Goal: Information Seeking & Learning: Stay updated

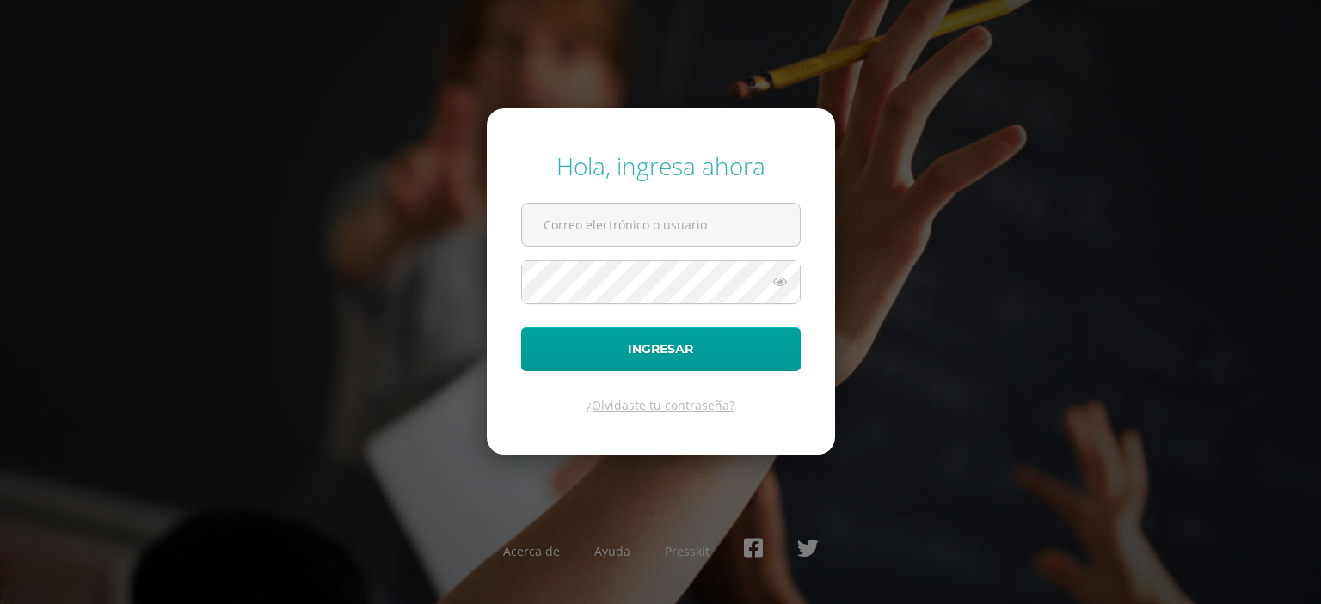
type input "paulmendez16@colegioselshaddai.edu.gt"
click at [786, 286] on icon at bounding box center [780, 282] width 22 height 21
click at [786, 286] on icon at bounding box center [779, 282] width 24 height 21
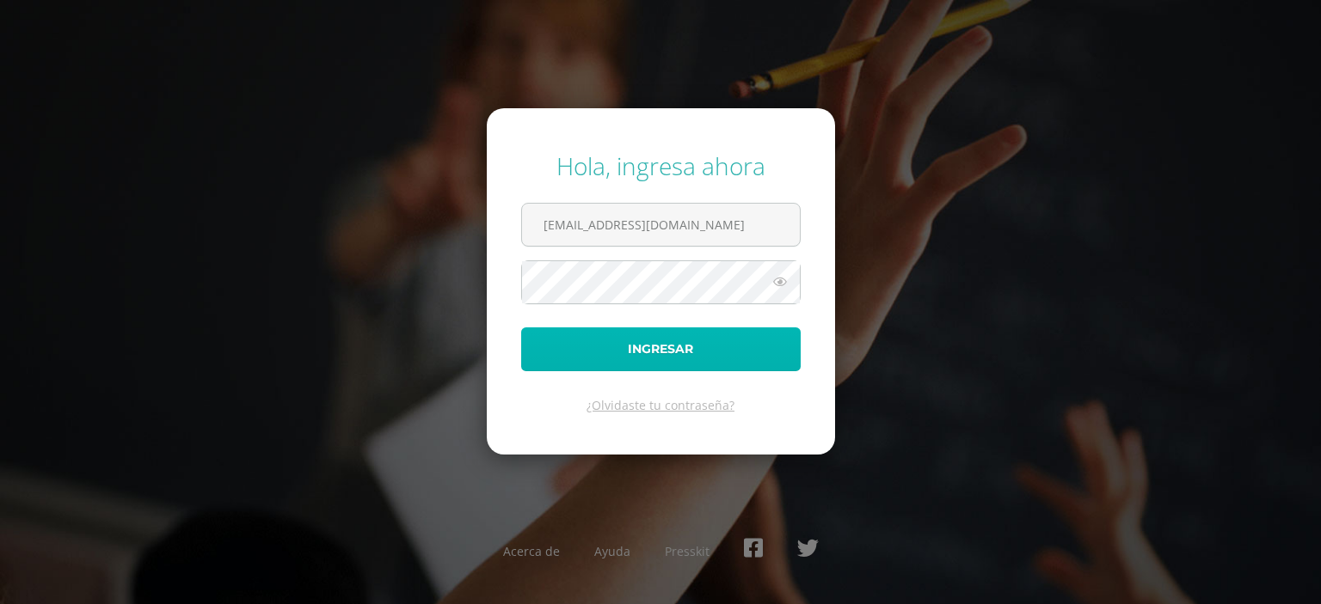
click at [740, 339] on button "Ingresar" at bounding box center [660, 350] width 279 height 44
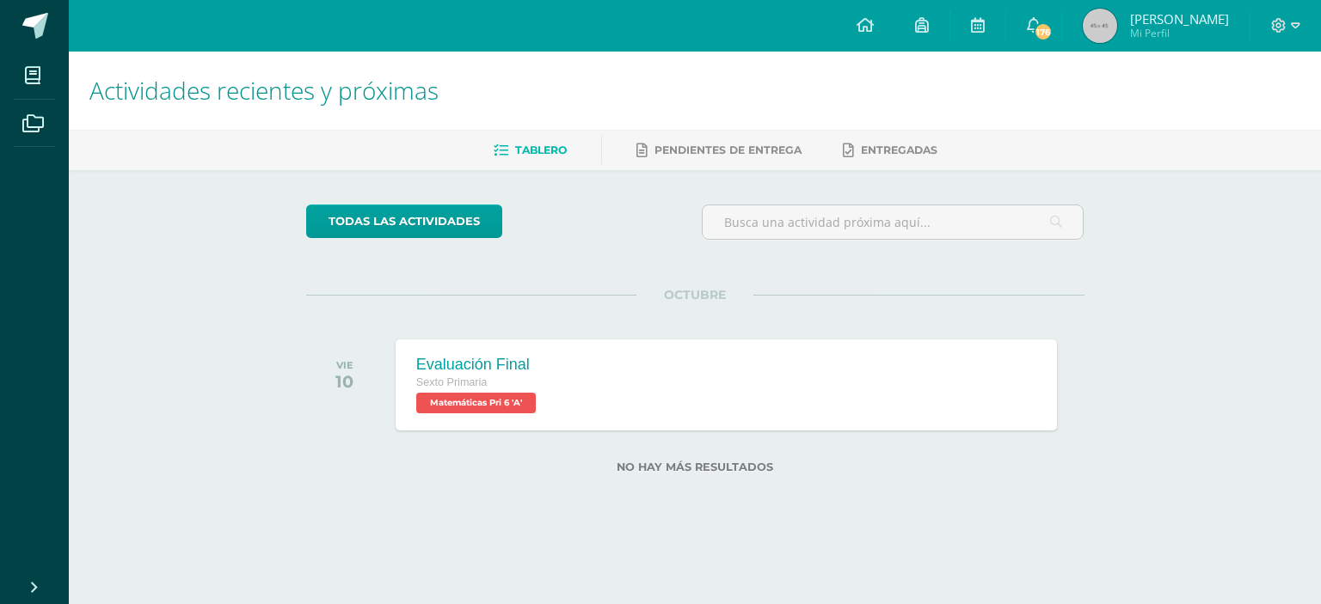
click at [1040, 28] on icon at bounding box center [1034, 24] width 14 height 15
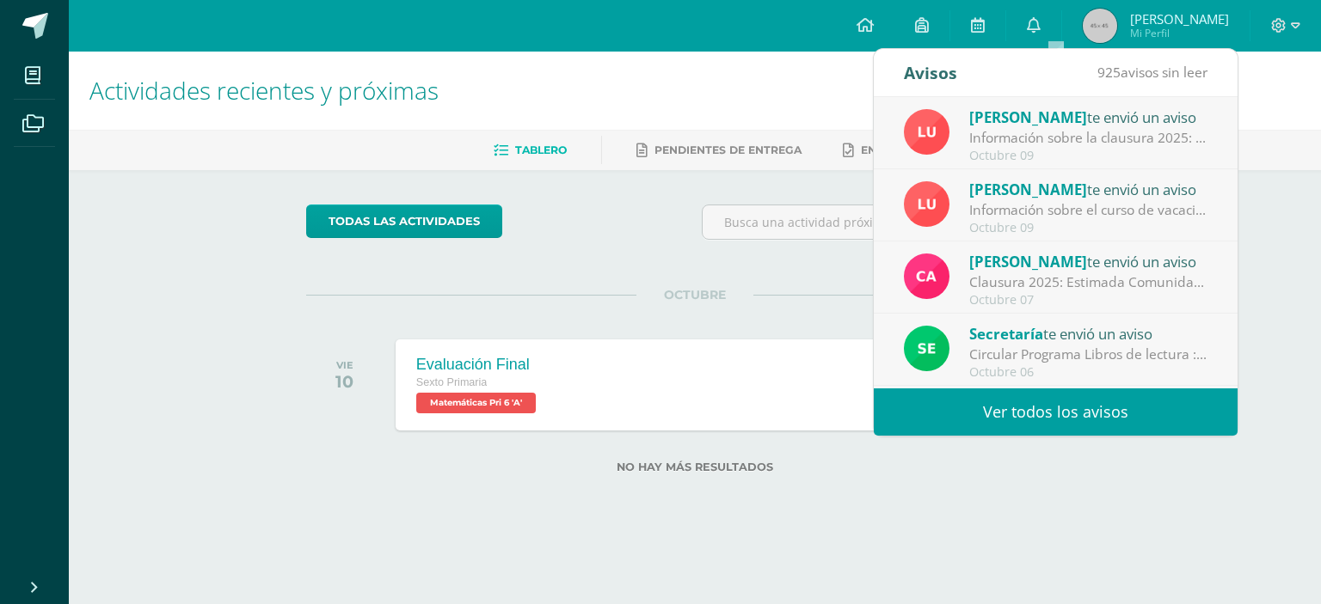
click at [1097, 259] on div "Carol Campos te envió un aviso" at bounding box center [1088, 261] width 239 height 22
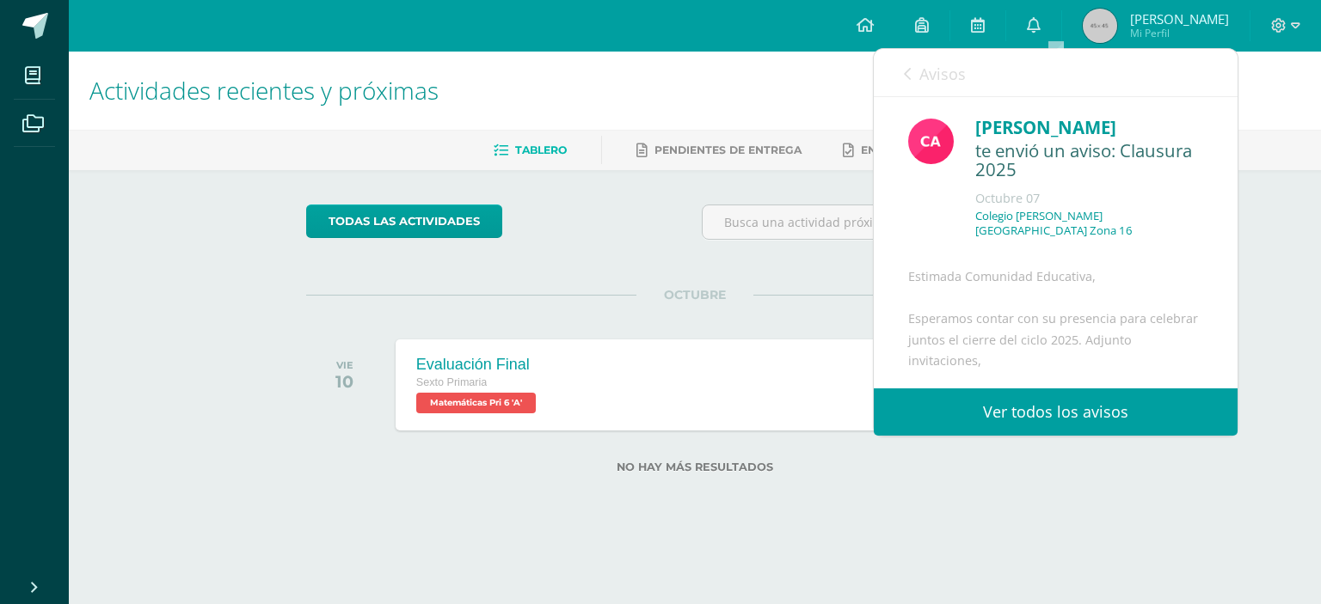
click at [911, 74] on icon at bounding box center [907, 74] width 7 height 14
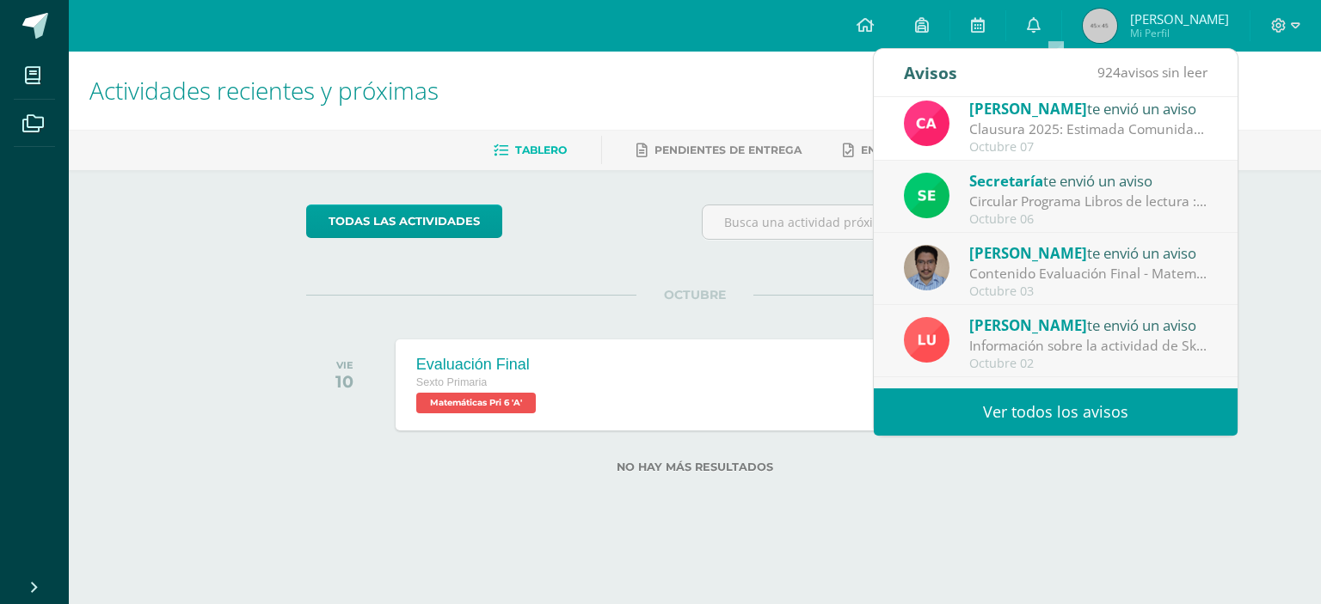
scroll to position [156, 0]
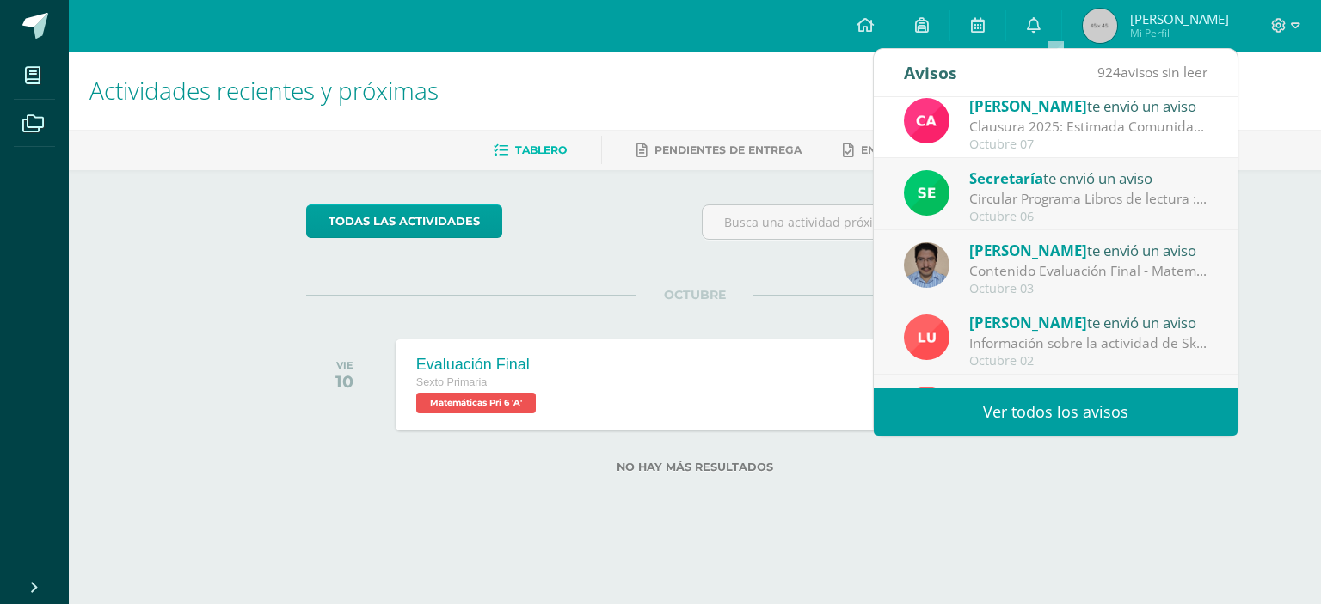
click at [1125, 195] on div "Circular Programa Libros de lectura : Buen día, estimada comunidad educativa: E…" at bounding box center [1088, 199] width 239 height 20
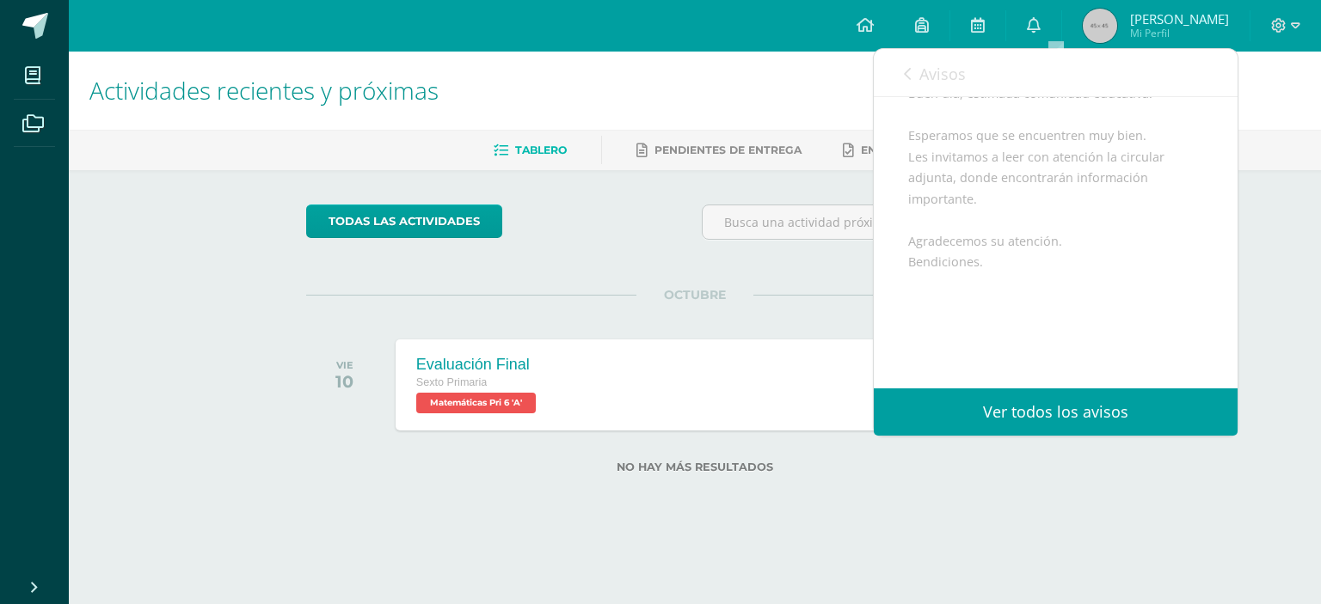
scroll to position [292, 0]
click at [1039, 331] on span "Archivo Adjunto" at bounding box center [1011, 334] width 118 height 32
click at [911, 80] on icon at bounding box center [907, 74] width 7 height 14
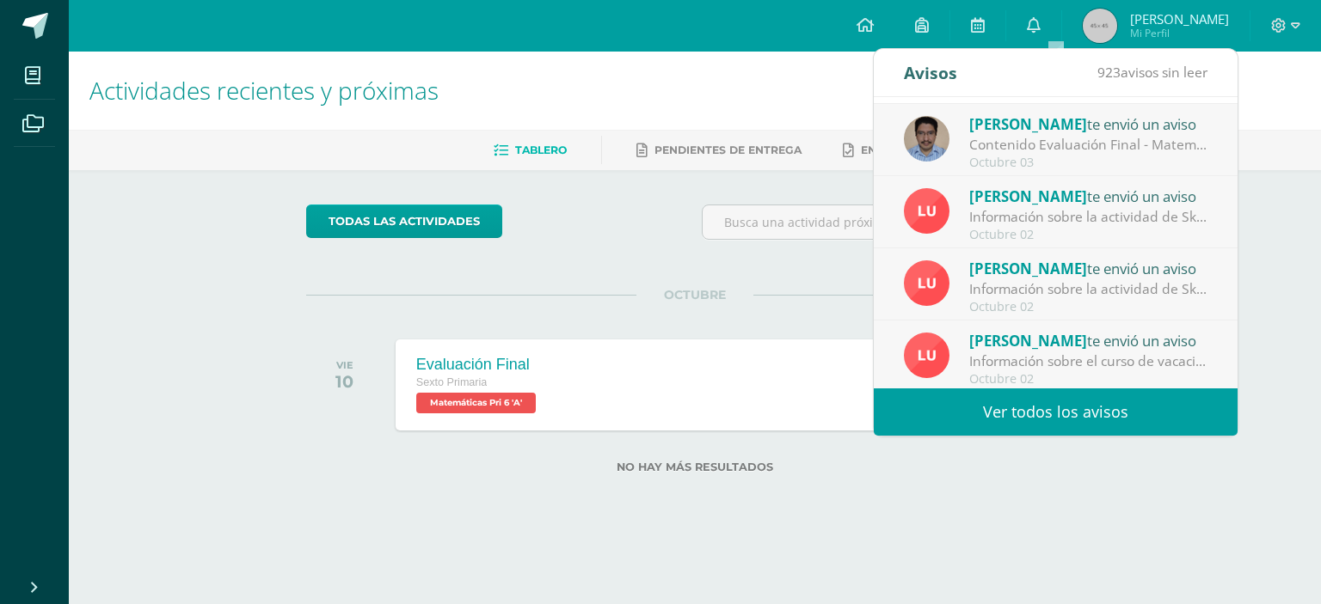
scroll to position [285, 0]
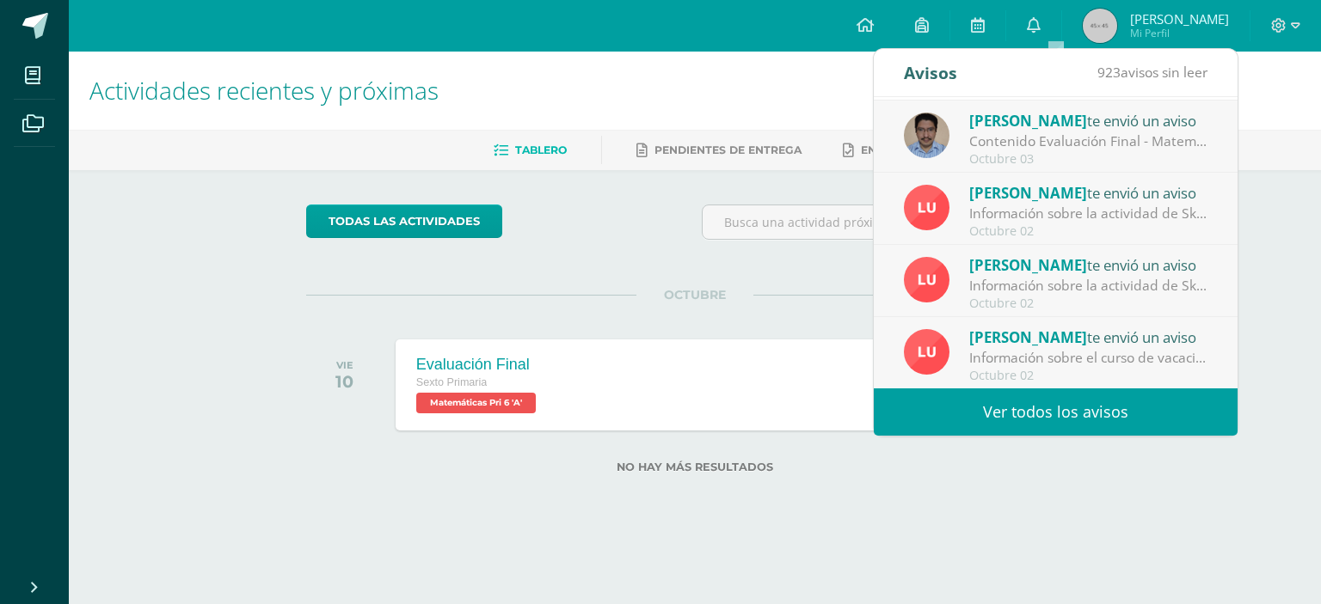
click at [1163, 418] on link "Ver todos los avisos" at bounding box center [1056, 412] width 364 height 47
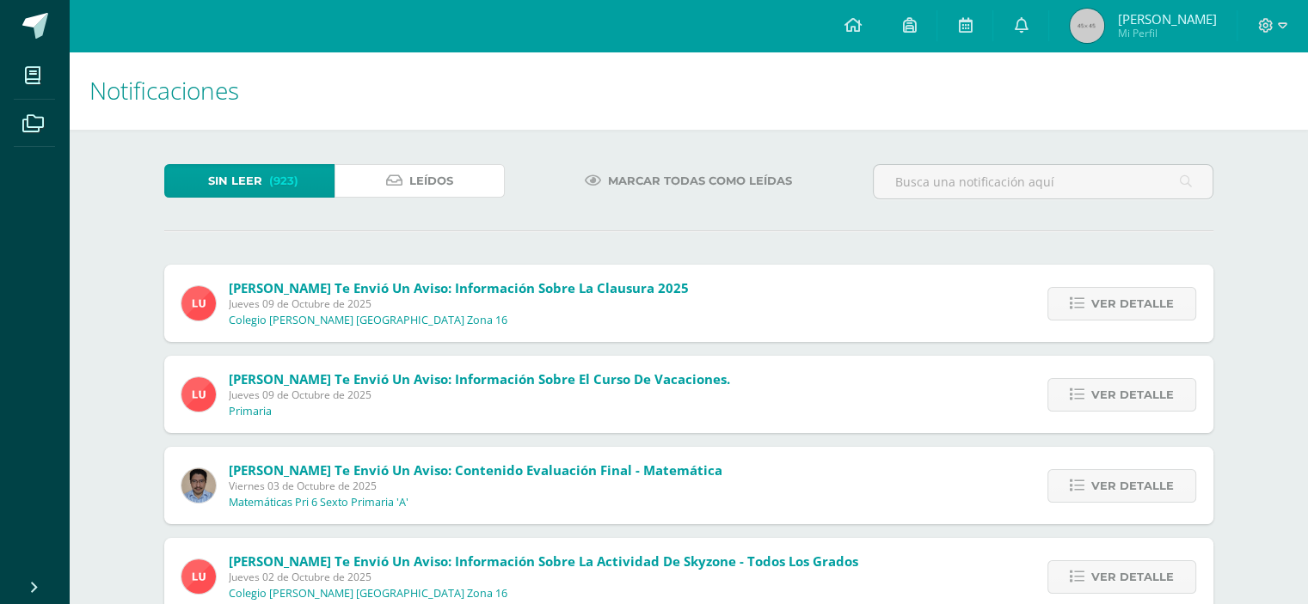
click at [390, 181] on icon at bounding box center [394, 181] width 16 height 15
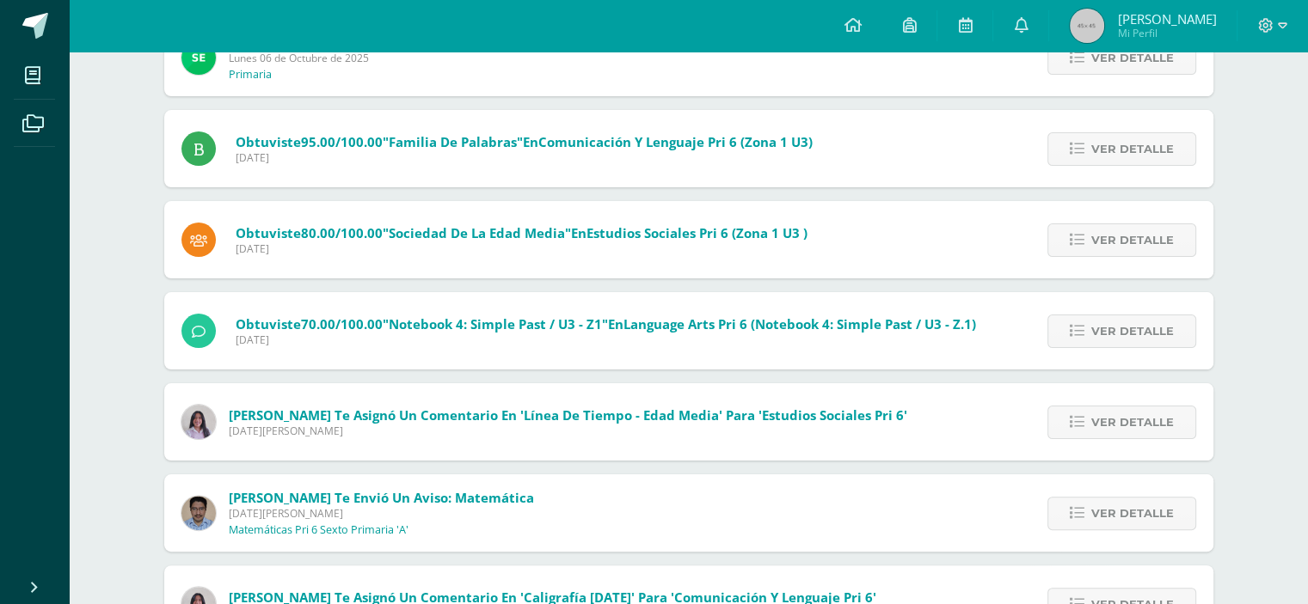
scroll to position [341, 0]
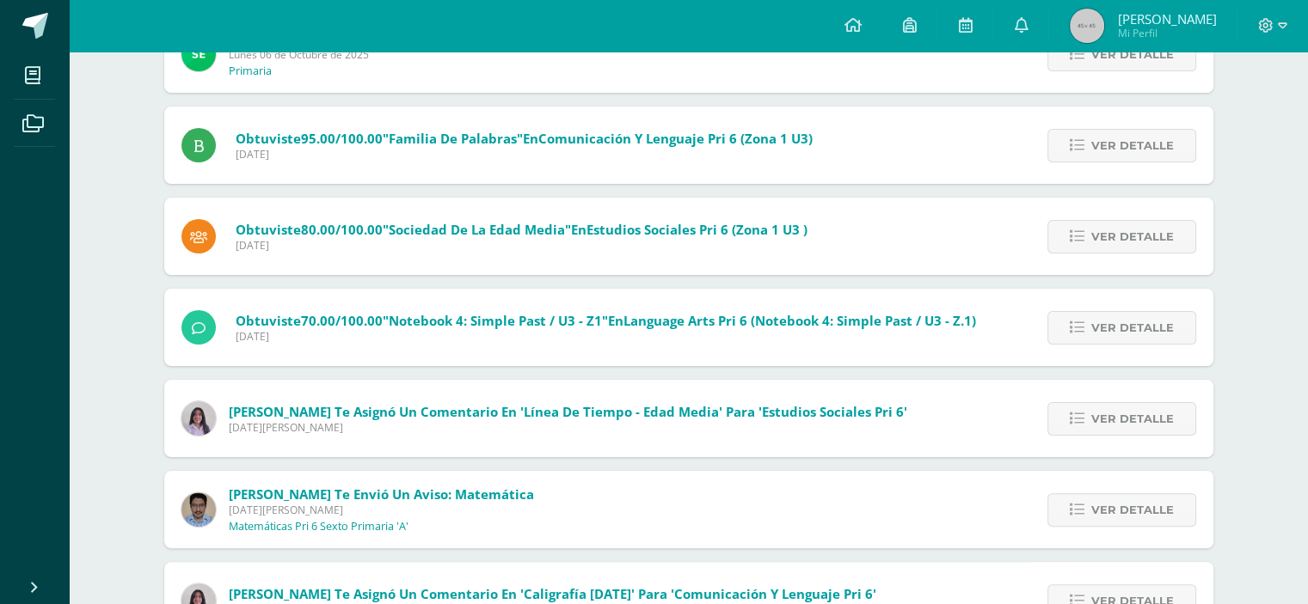
click at [1097, 324] on span "Ver detalle" at bounding box center [1132, 328] width 83 height 32
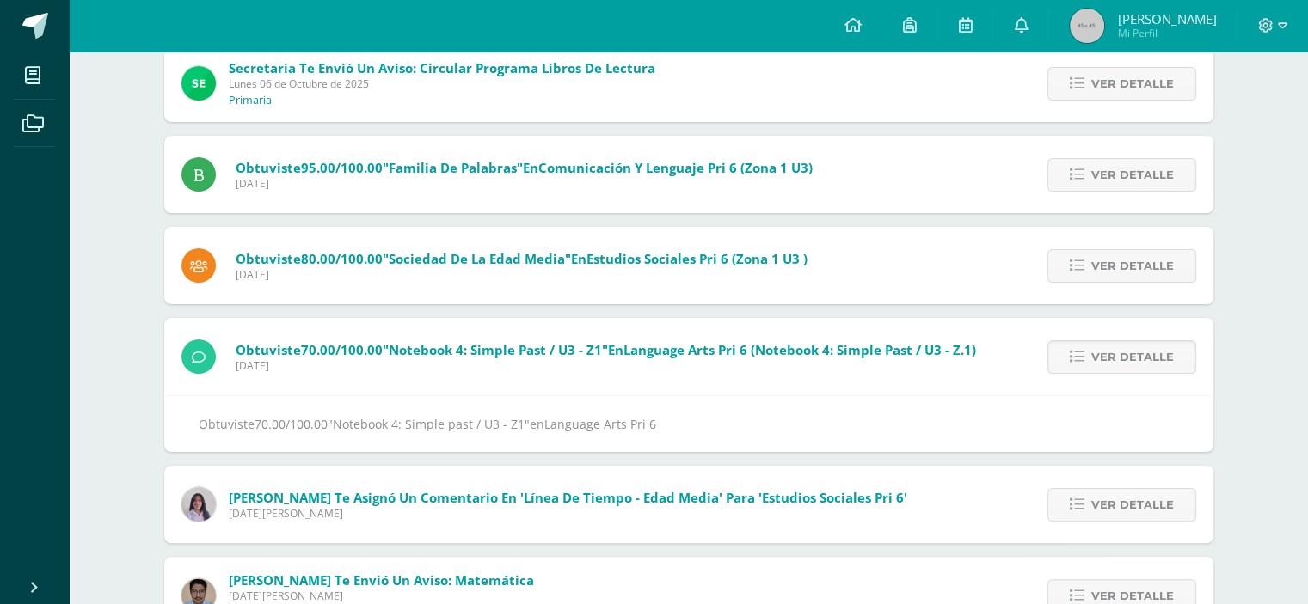
scroll to position [0, 0]
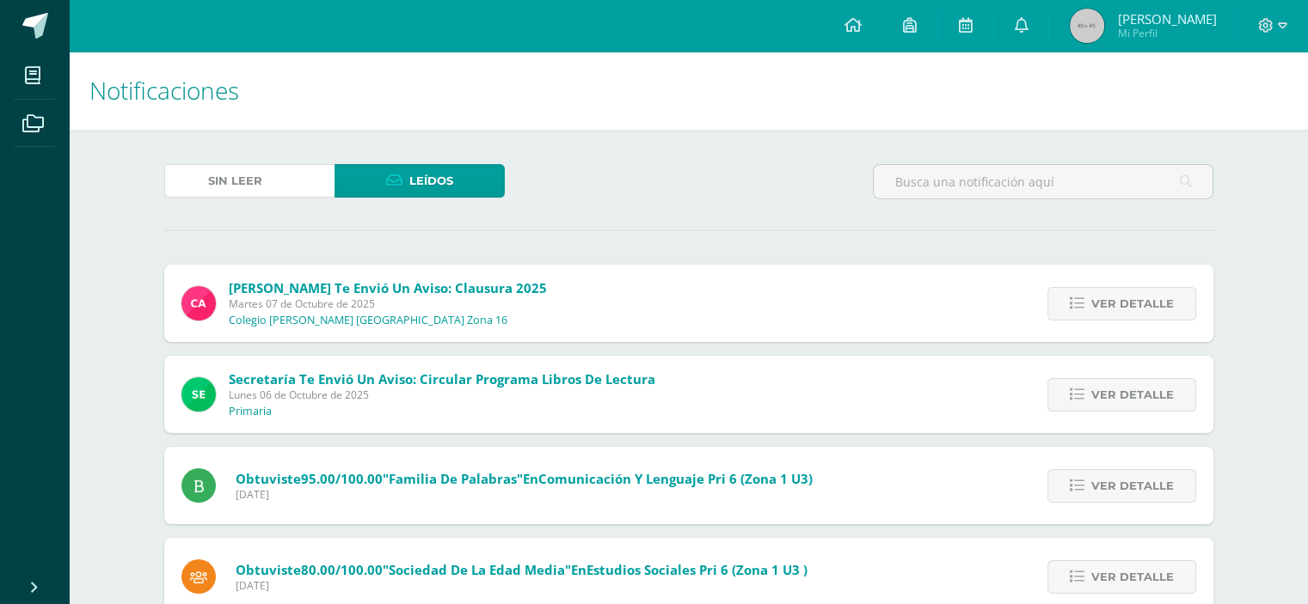
click at [278, 173] on span "(923)" at bounding box center [283, 181] width 29 height 32
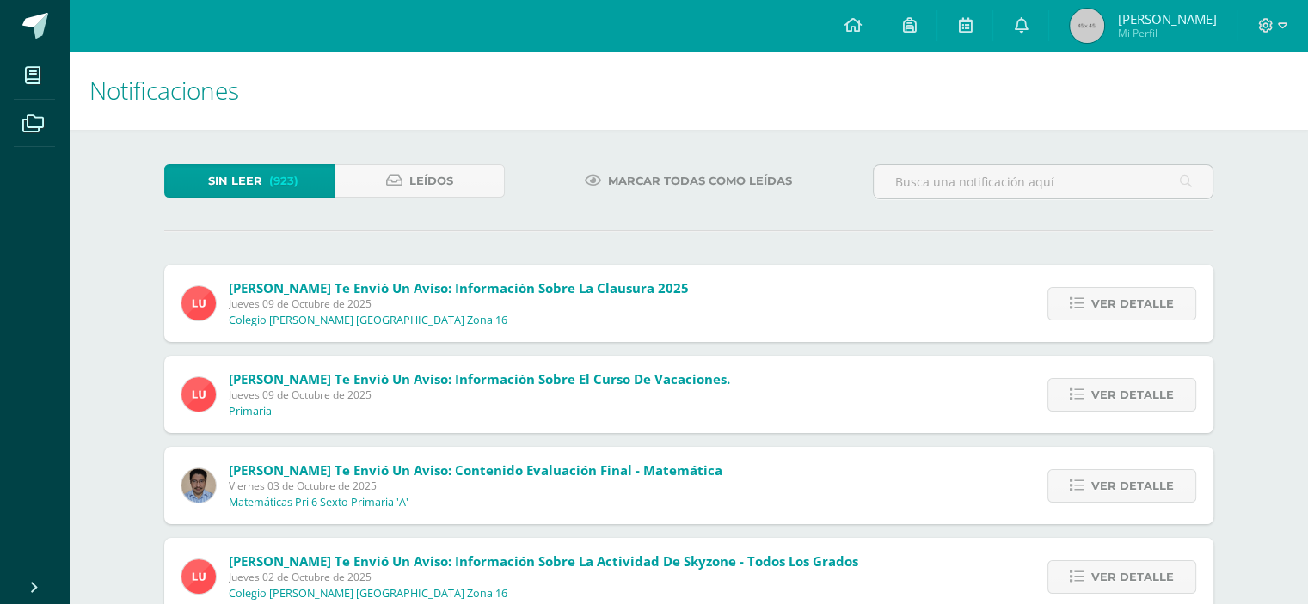
click at [1107, 479] on span "Ver detalle" at bounding box center [1132, 486] width 83 height 32
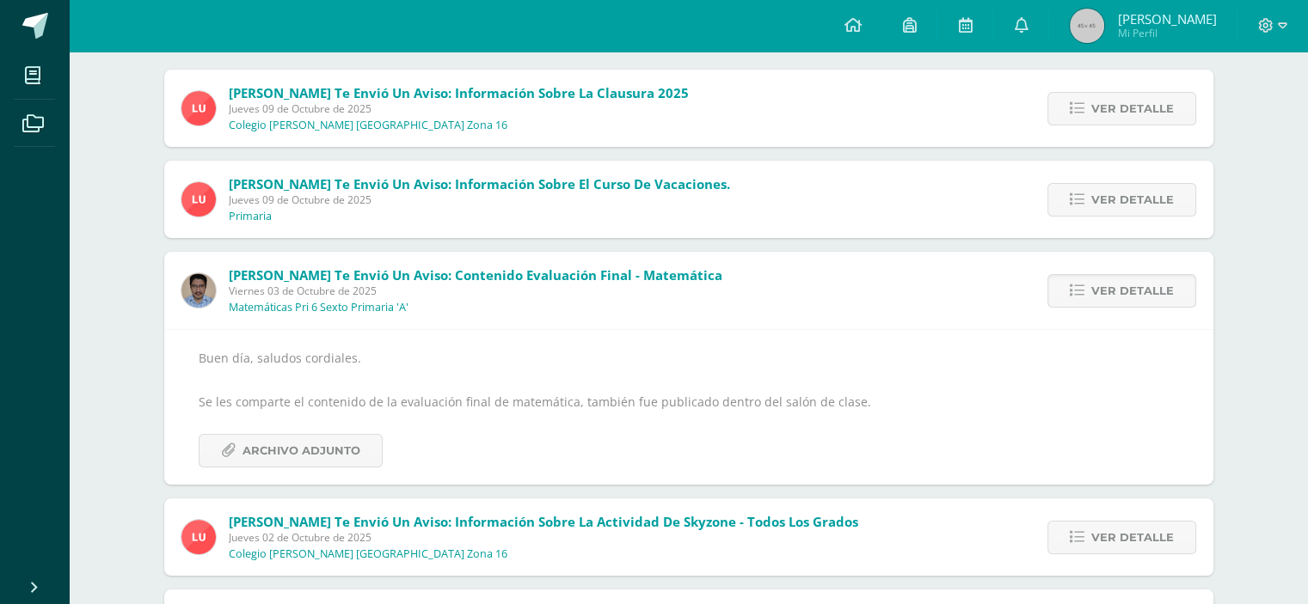
scroll to position [208, 0]
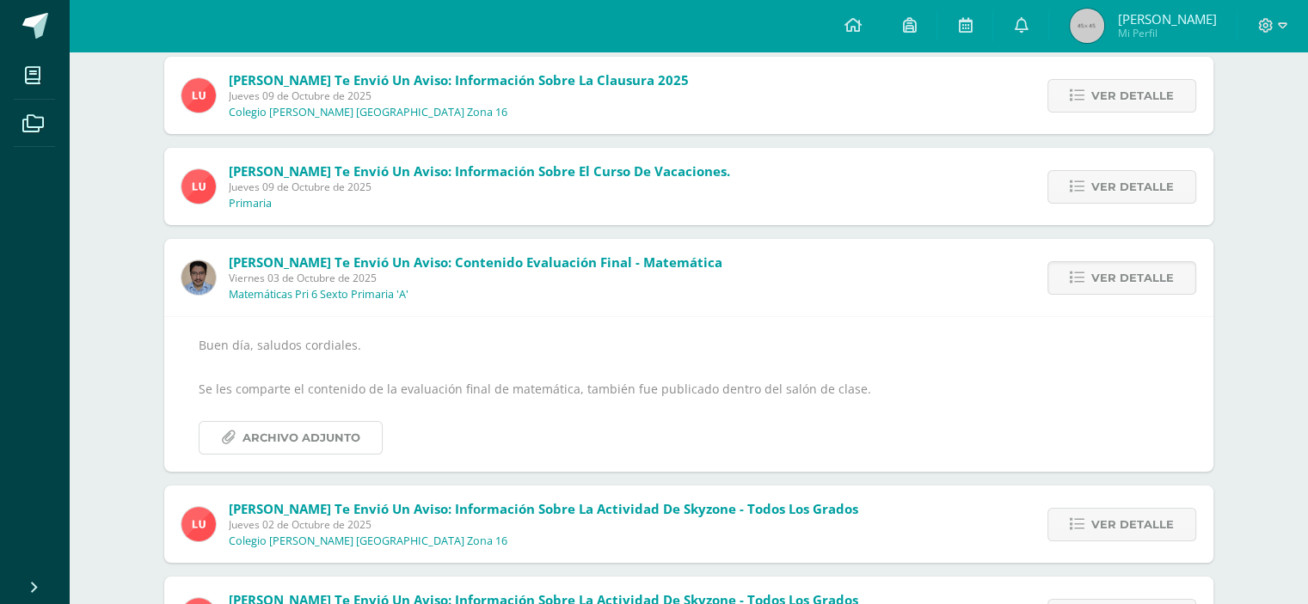
click at [303, 428] on span "Archivo Adjunto" at bounding box center [301, 438] width 118 height 32
